Goal: Task Accomplishment & Management: Complete application form

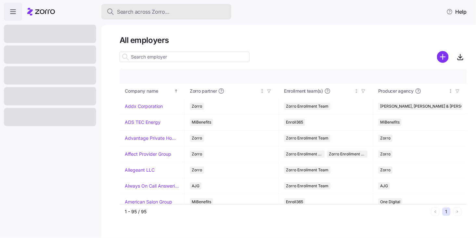
click at [163, 13] on span "Search across Zorro..." at bounding box center [143, 12] width 53 height 8
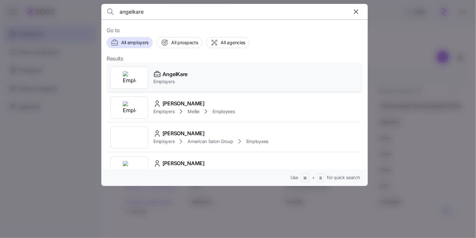
type input "angelkare"
click at [167, 78] on span "Employers" at bounding box center [170, 81] width 34 height 6
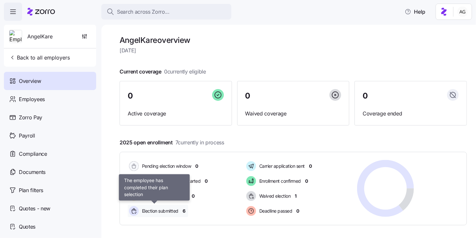
click at [165, 213] on span "Election submitted" at bounding box center [159, 211] width 38 height 6
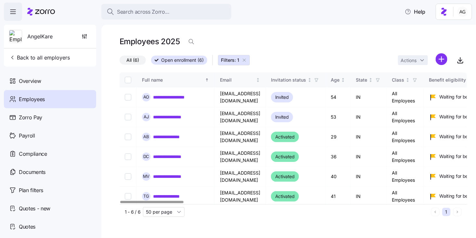
click at [244, 61] on icon "button" at bounding box center [244, 60] width 5 height 5
click at [50, 37] on span "AngelKare" at bounding box center [39, 36] width 25 height 8
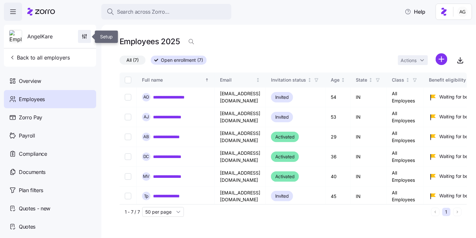
click at [85, 34] on icon "button" at bounding box center [84, 36] width 6 height 6
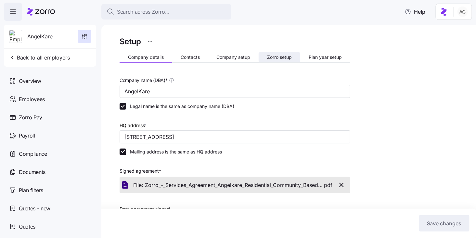
click at [276, 55] on span "Zorro setup" at bounding box center [279, 57] width 25 height 5
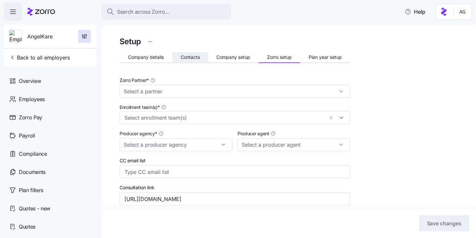
type input "Zorro"
type input "Black Ink Benefits"
type input "[PERSON_NAME] ([PERSON_NAME][EMAIL_ADDRESS][DOMAIN_NAME])"
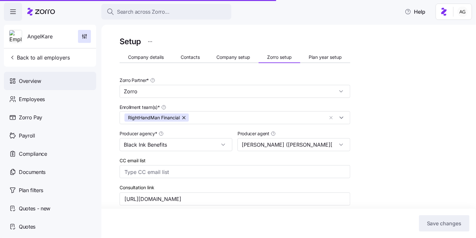
click at [45, 83] on div "Overview" at bounding box center [50, 81] width 92 height 18
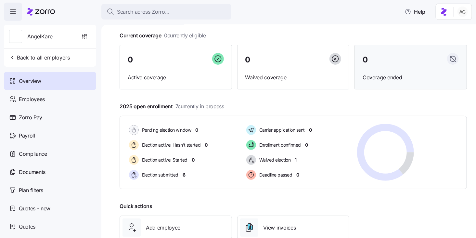
scroll to position [45, 0]
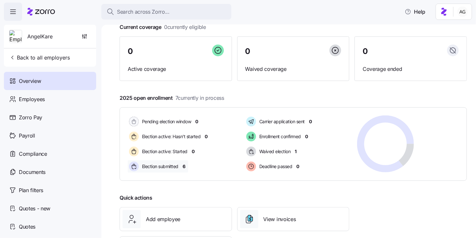
click at [183, 165] on span "6" at bounding box center [184, 166] width 3 height 6
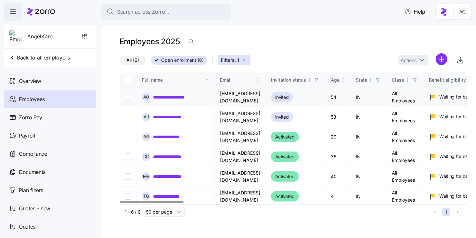
click at [174, 96] on link "**********" at bounding box center [176, 97] width 47 height 6
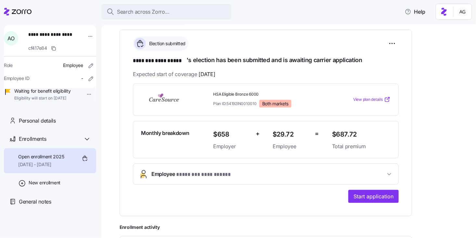
scroll to position [89, 0]
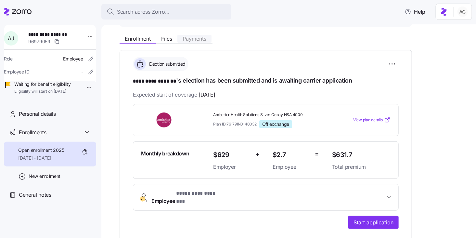
scroll to position [69, 0]
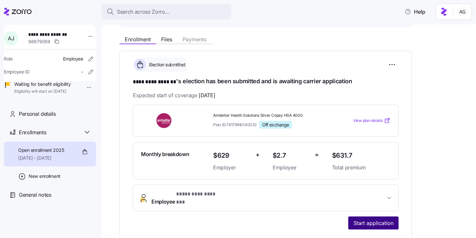
click at [387, 219] on span "Start application" at bounding box center [373, 223] width 40 height 8
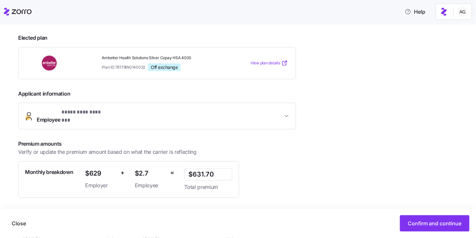
scroll to position [102, 0]
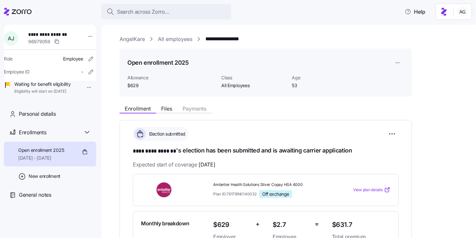
click at [182, 39] on link "All employees" at bounding box center [175, 39] width 34 height 8
